Goal: Task Accomplishment & Management: Use online tool/utility

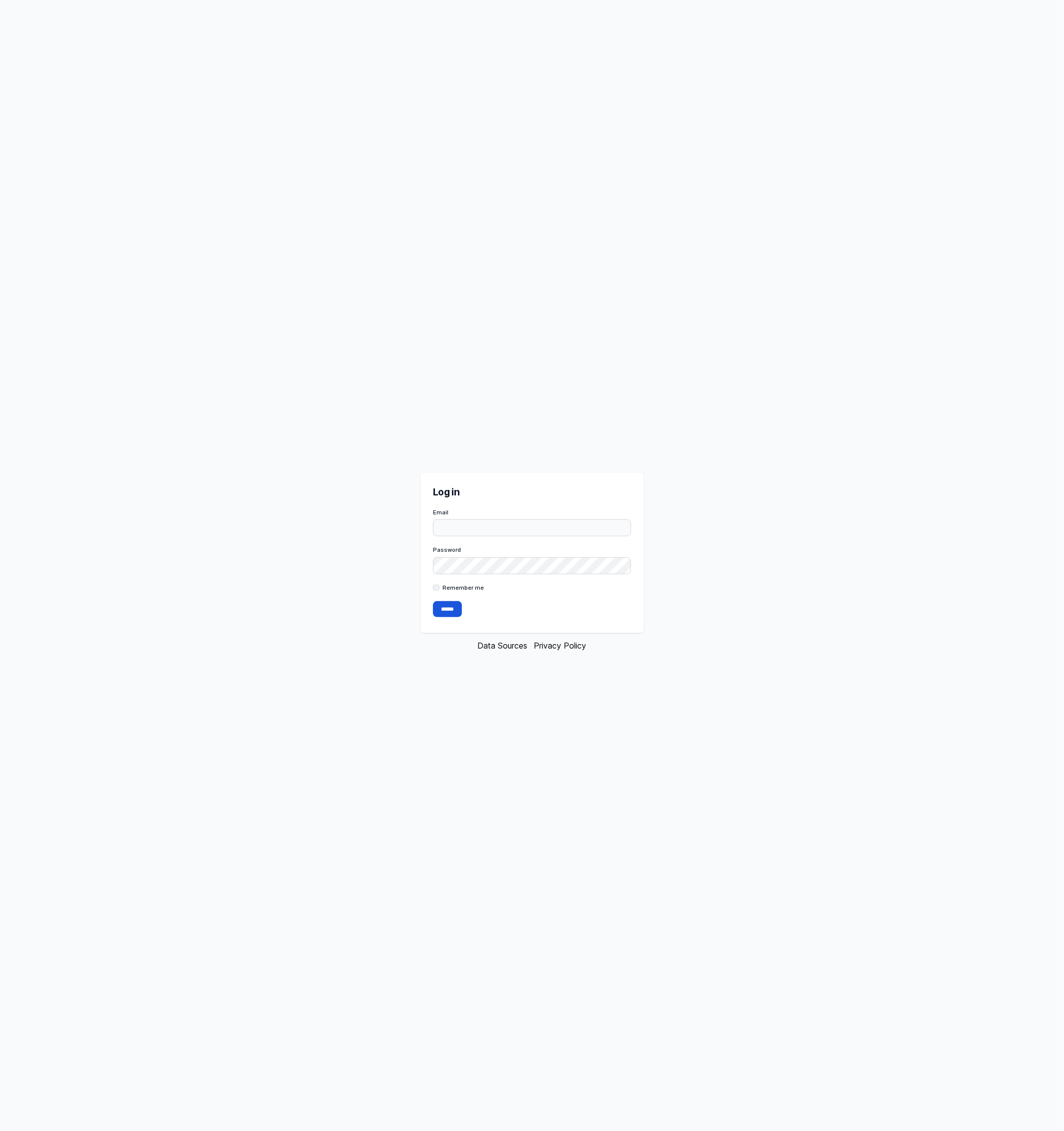
type input "**********"
click at [449, 597] on form "**********" at bounding box center [532, 564] width 198 height 112
click at [448, 610] on input "******" at bounding box center [447, 609] width 29 height 16
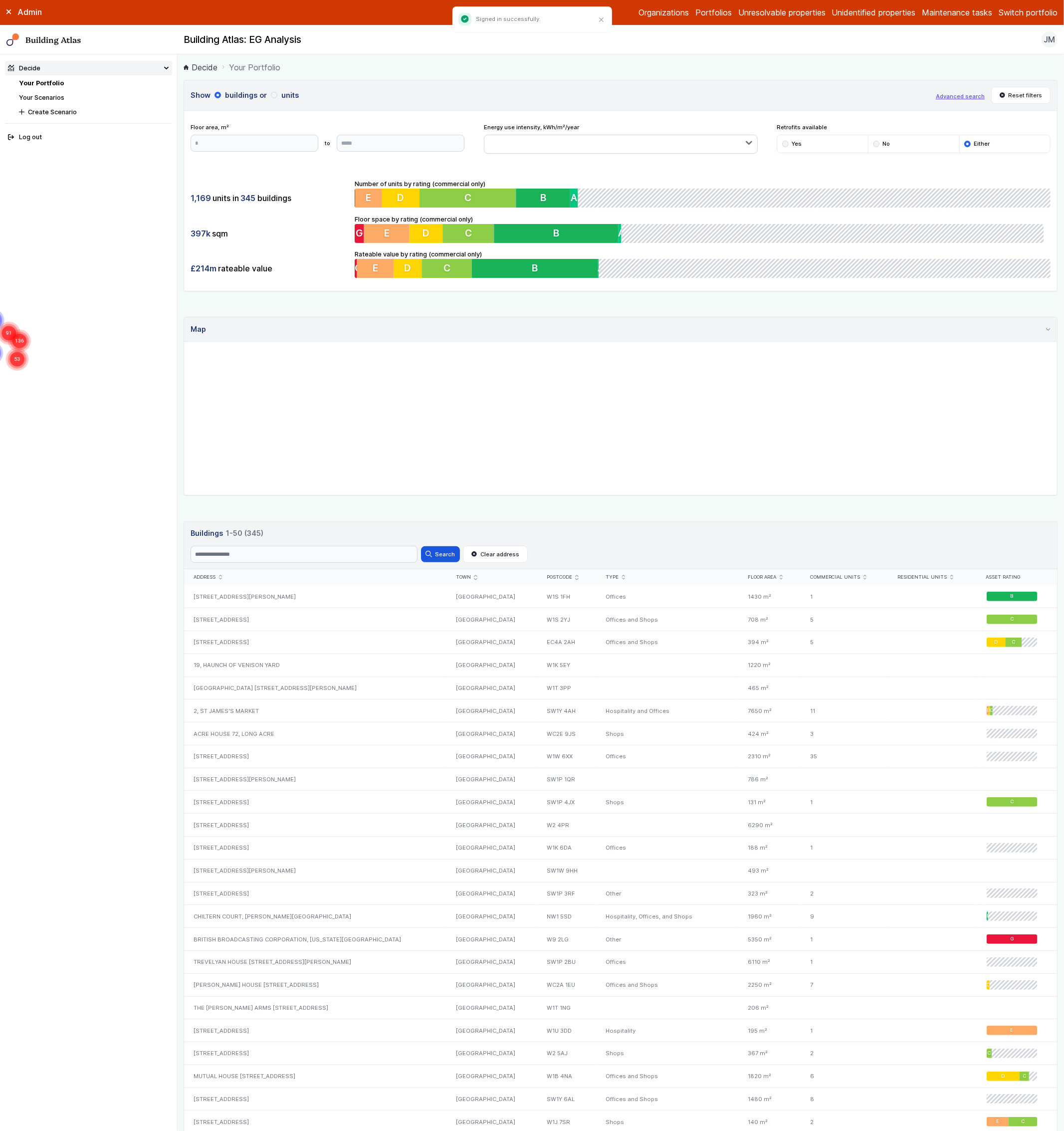
click at [990, 16] on link "Maintenance tasks" at bounding box center [957, 12] width 70 height 12
